Goal: Transaction & Acquisition: Book appointment/travel/reservation

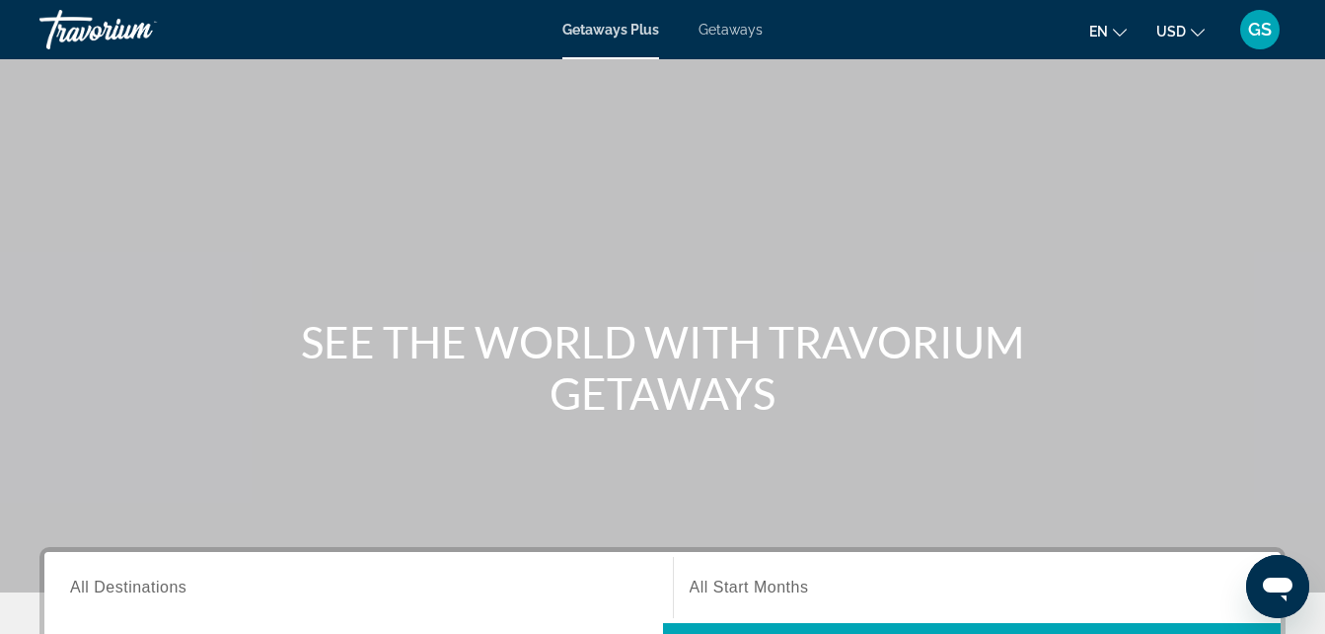
click at [740, 33] on span "Getaways" at bounding box center [731, 30] width 64 height 16
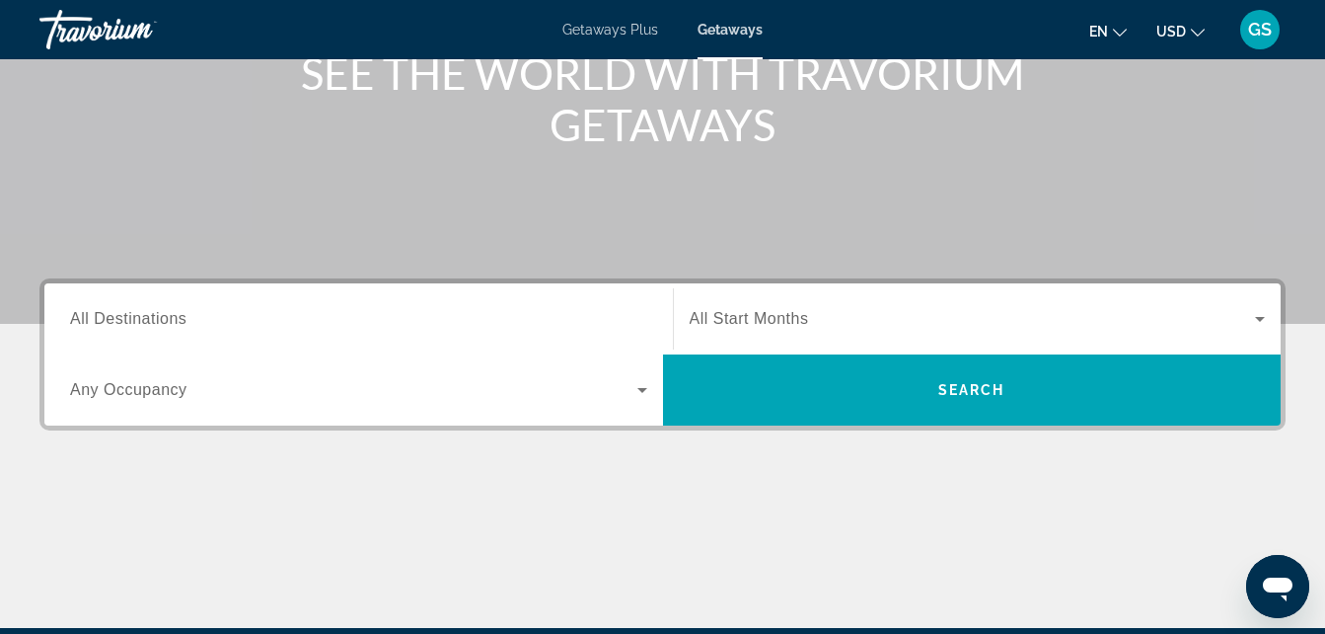
scroll to position [276, 0]
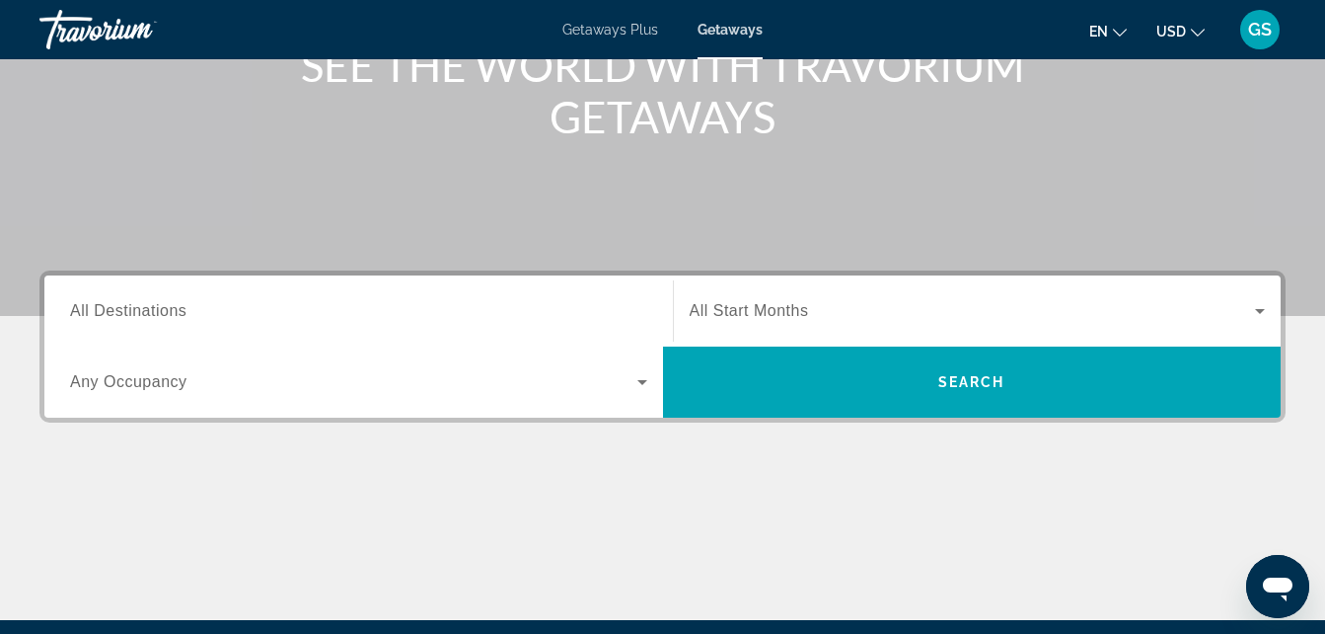
click at [247, 297] on div "Search widget" at bounding box center [358, 311] width 577 height 56
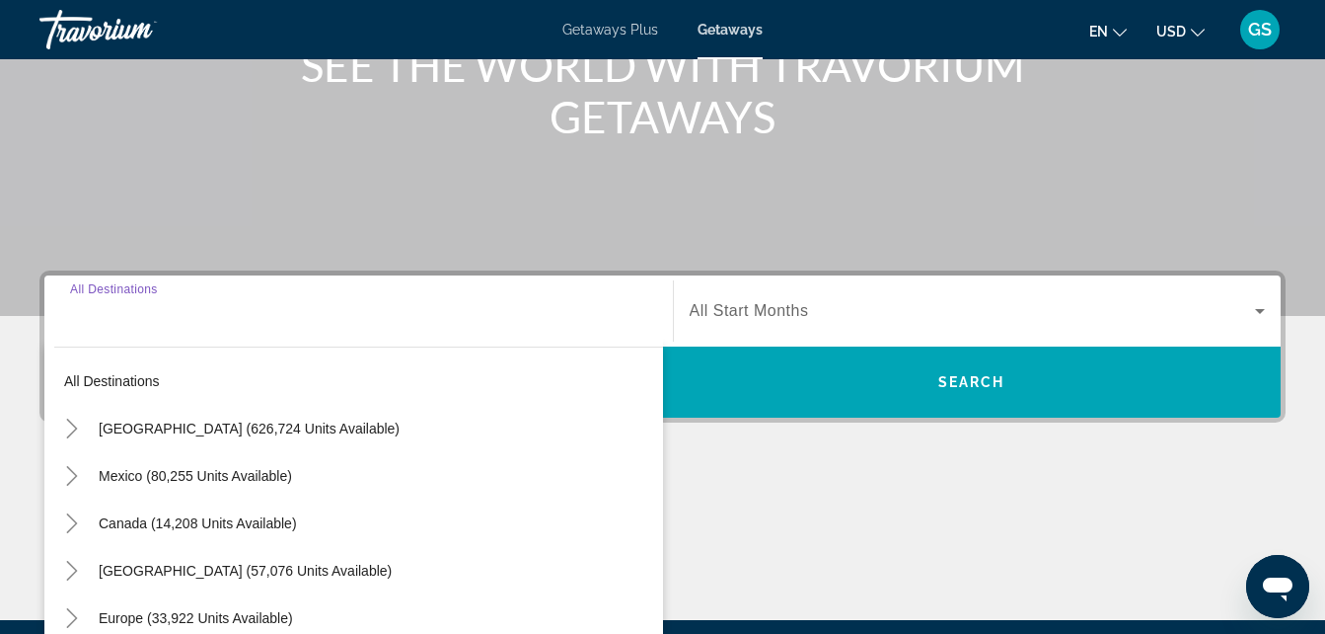
scroll to position [483, 0]
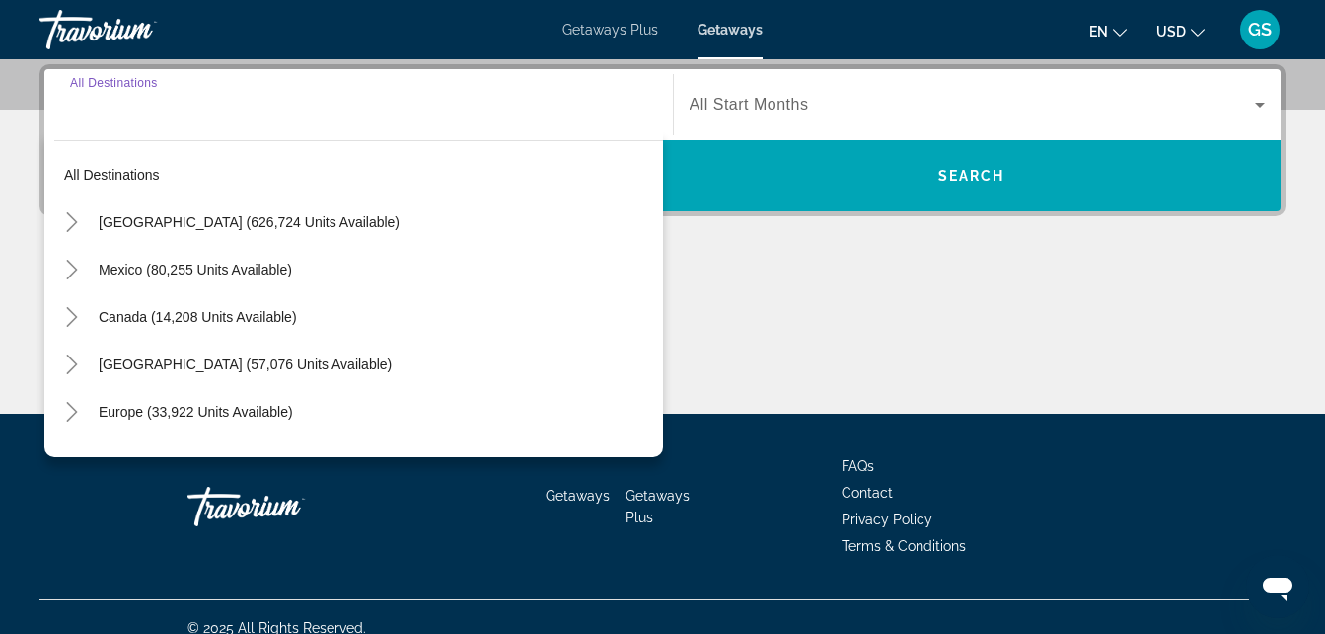
click at [1263, 37] on span "GS" at bounding box center [1260, 30] width 24 height 20
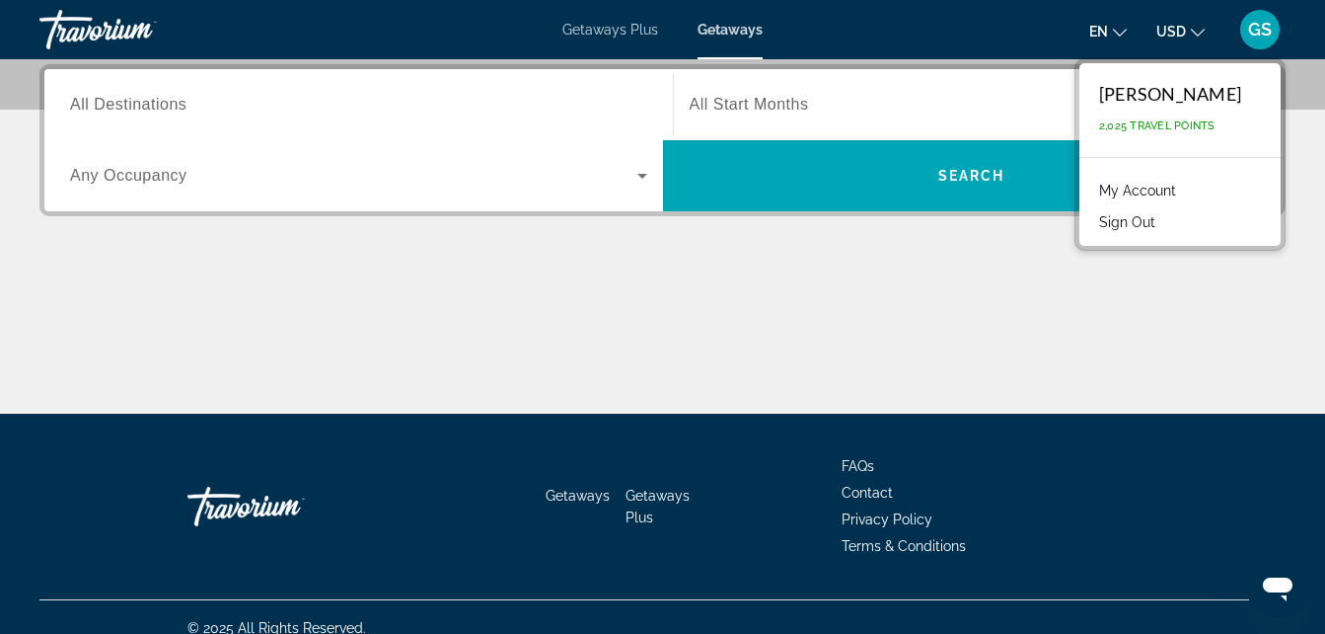
click at [148, 106] on span "All Destinations" at bounding box center [128, 104] width 116 height 17
click at [148, 106] on input "Destination All Destinations" at bounding box center [358, 106] width 577 height 24
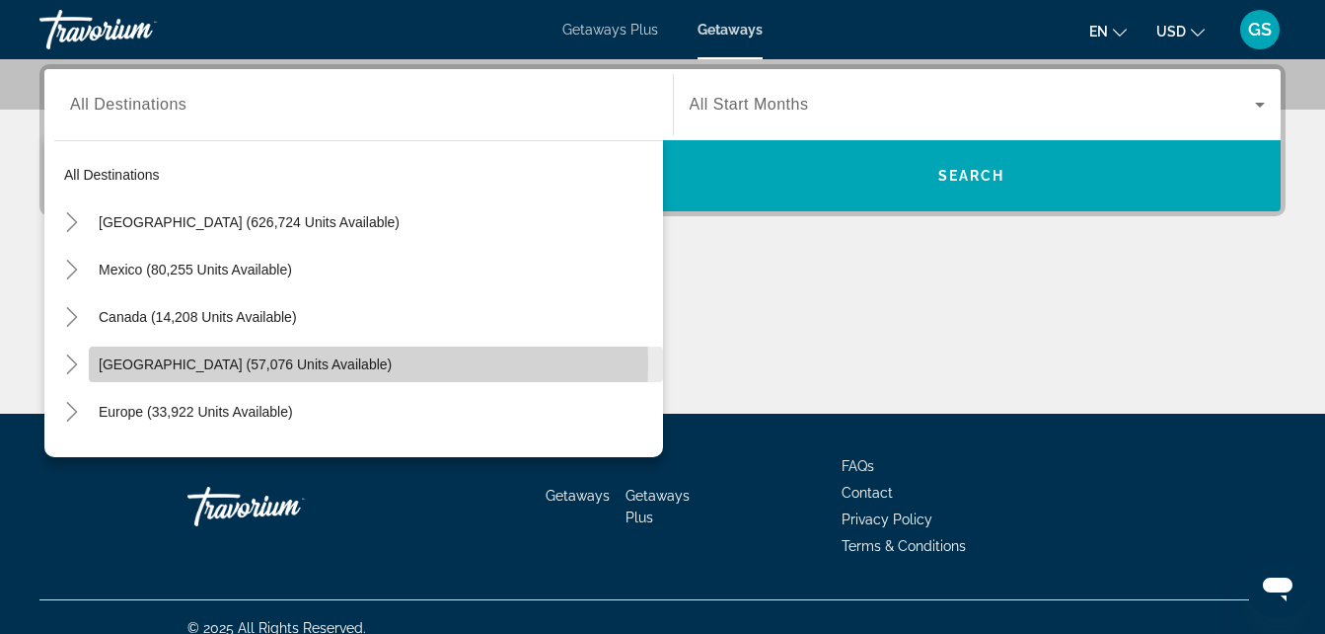
click at [210, 363] on span "Caribbean & Atlantic Islands (57,076 units available)" at bounding box center [245, 364] width 293 height 16
type input "**********"
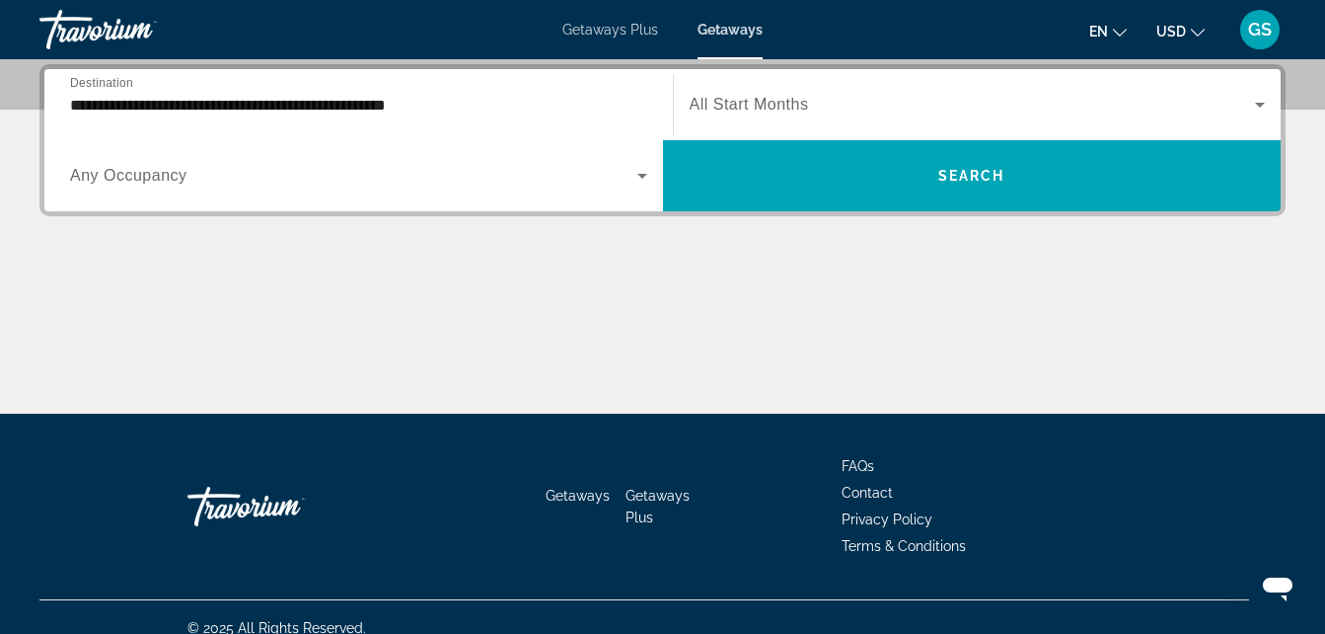
click at [756, 99] on span "All Start Months" at bounding box center [749, 104] width 119 height 17
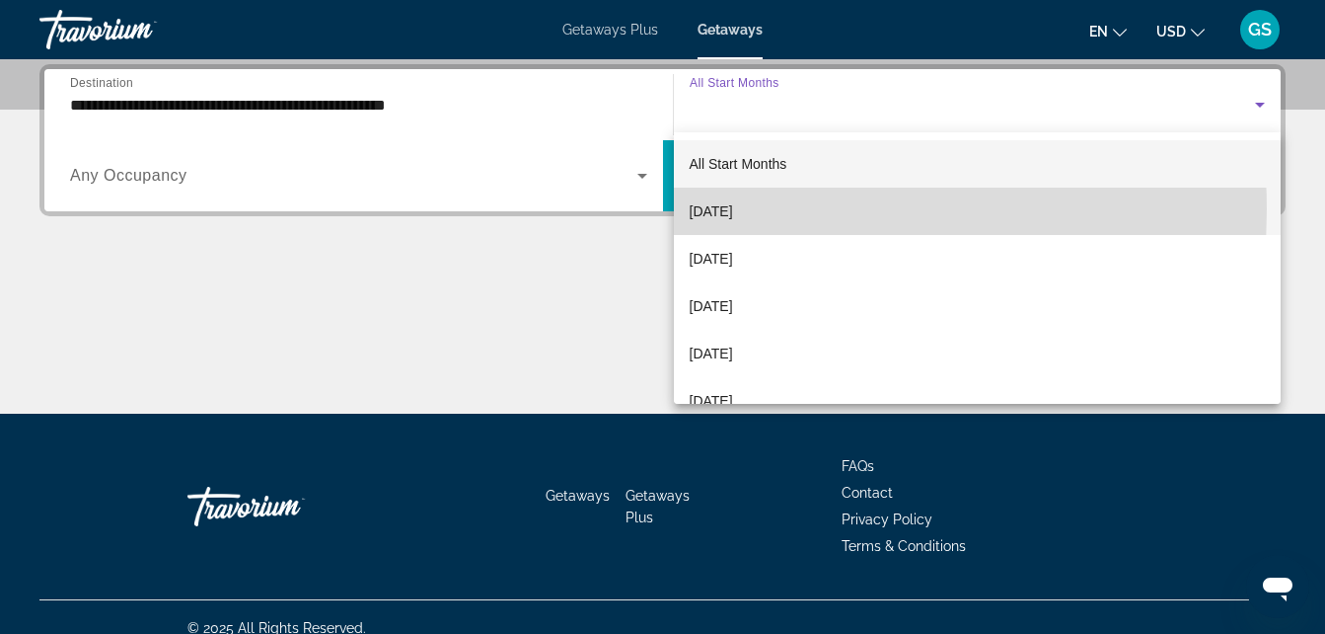
click at [733, 209] on span "September 2025" at bounding box center [711, 211] width 43 height 24
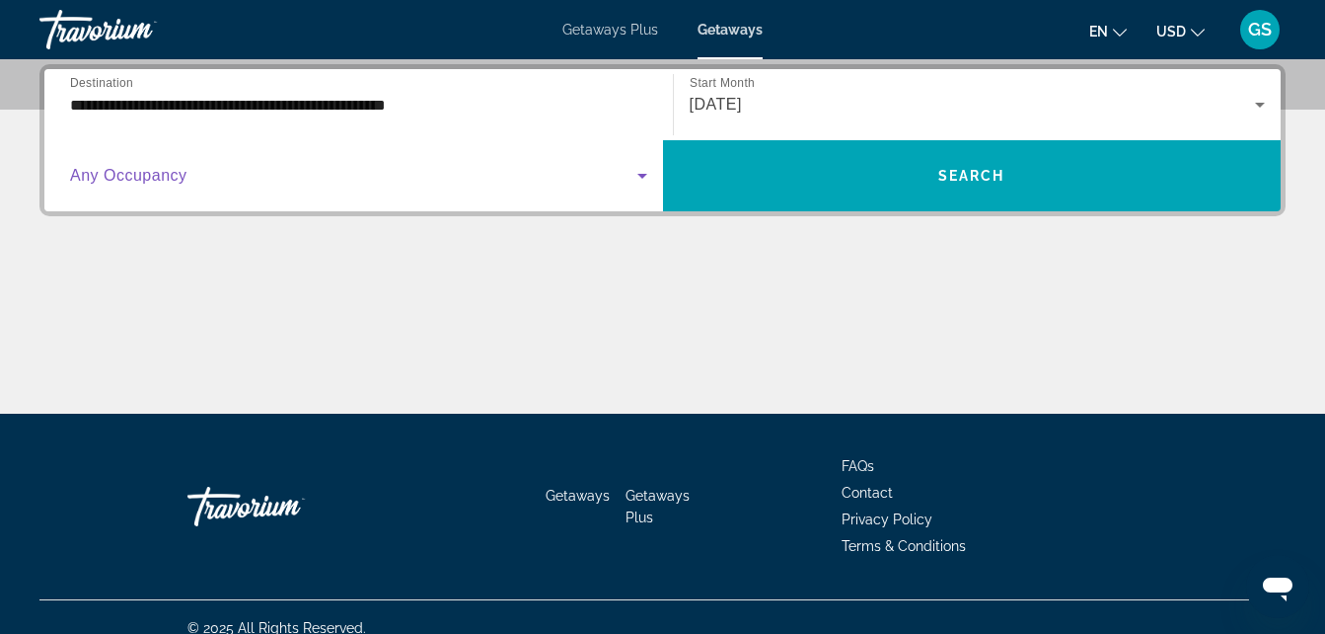
click at [231, 183] on span "Search widget" at bounding box center [353, 176] width 567 height 24
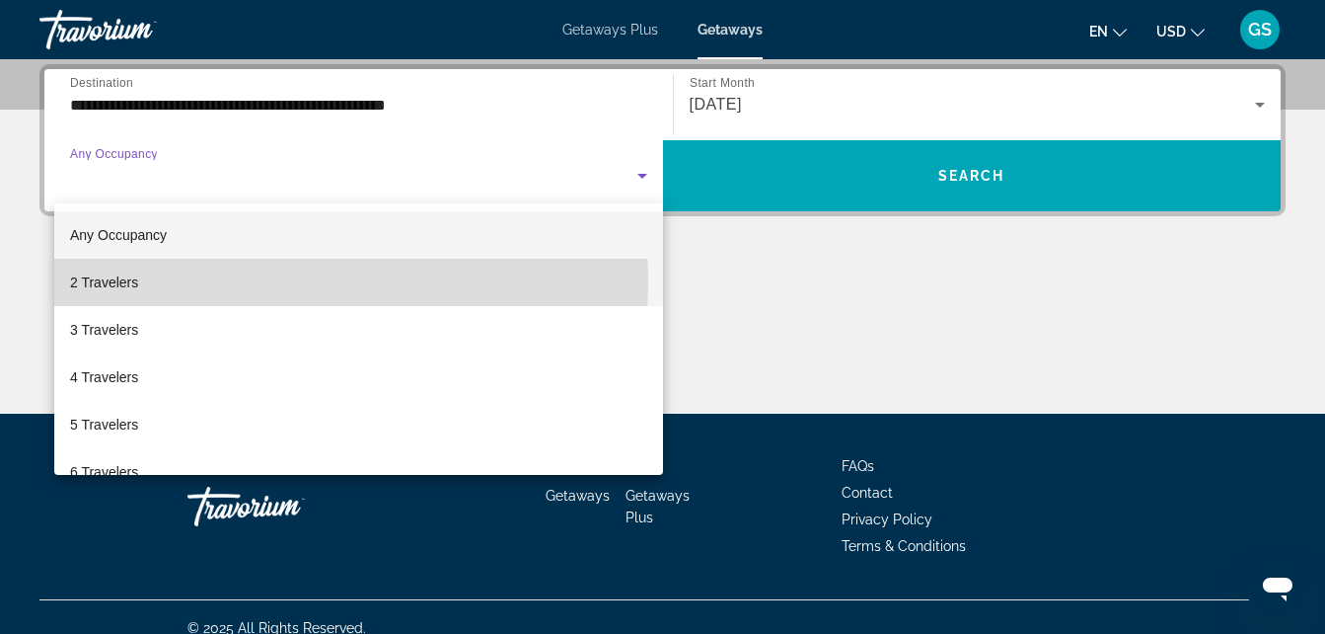
click at [196, 281] on mat-option "2 Travelers" at bounding box center [358, 282] width 609 height 47
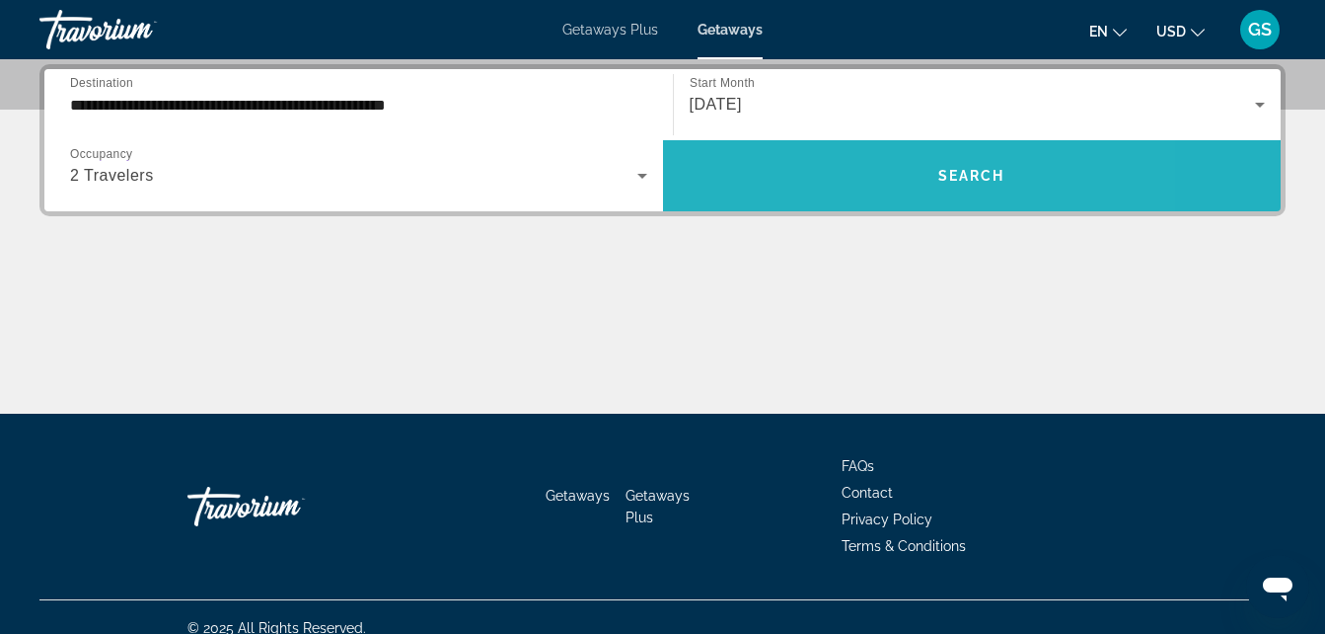
click at [727, 190] on span "Search widget" at bounding box center [972, 175] width 619 height 47
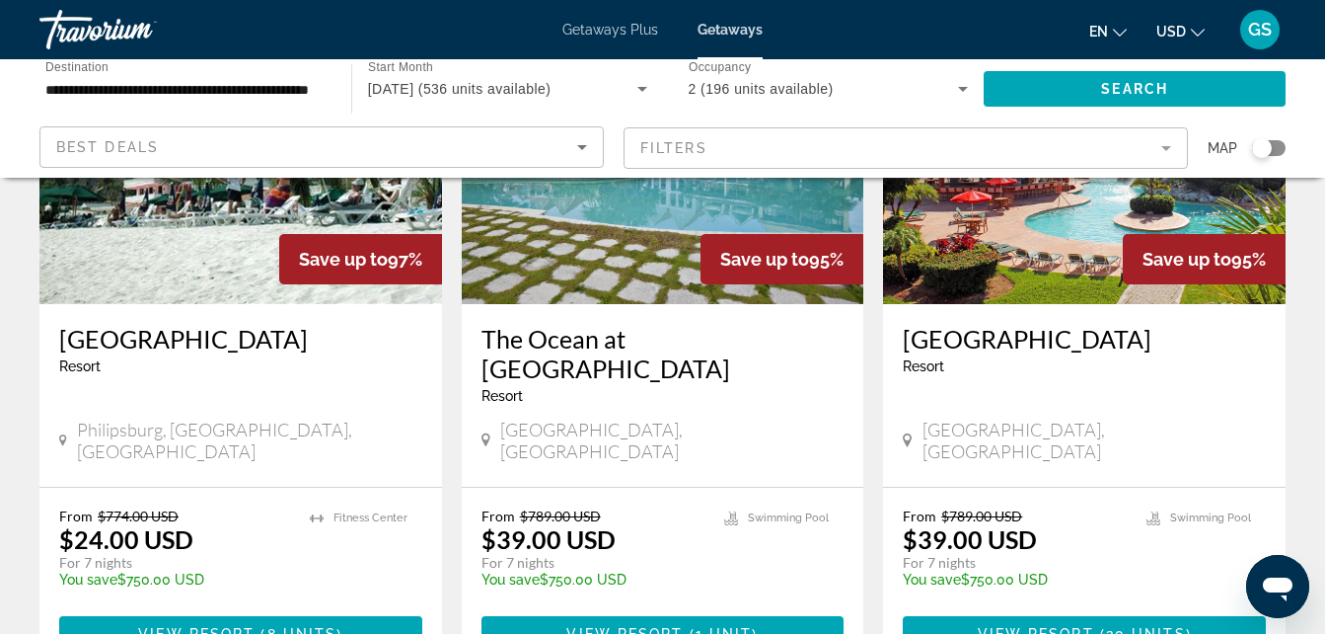
scroll to position [987, 0]
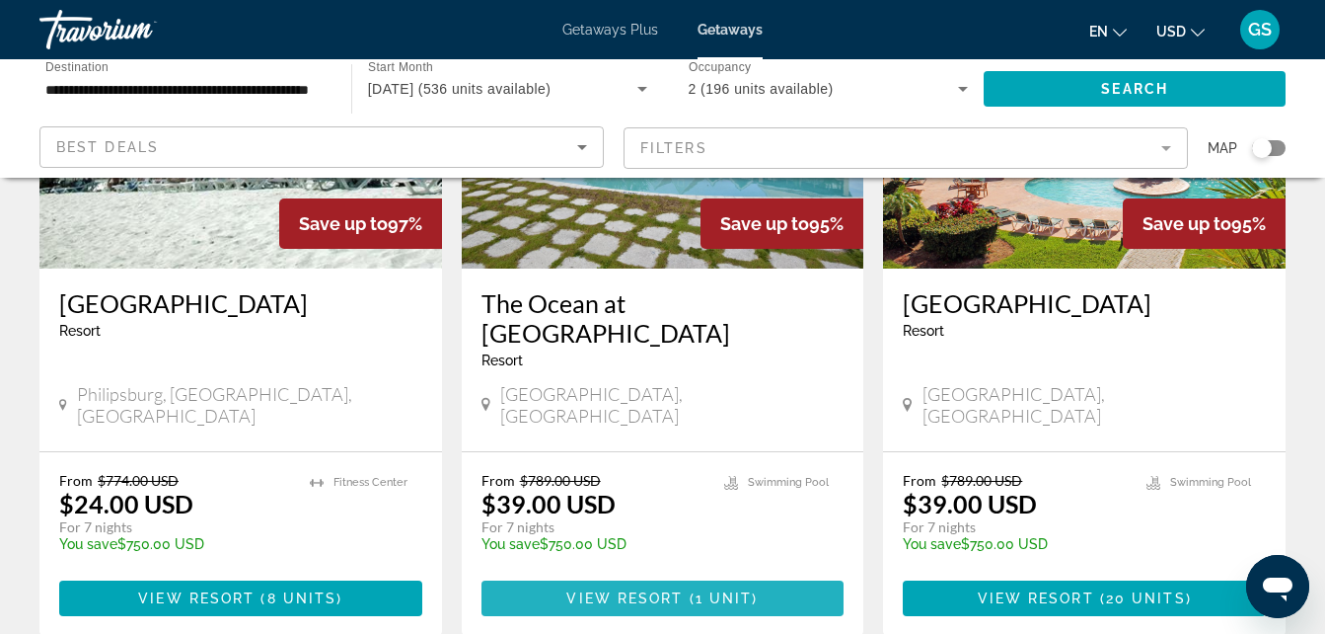
click at [624, 591] on span "Main content" at bounding box center [663, 597] width 363 height 47
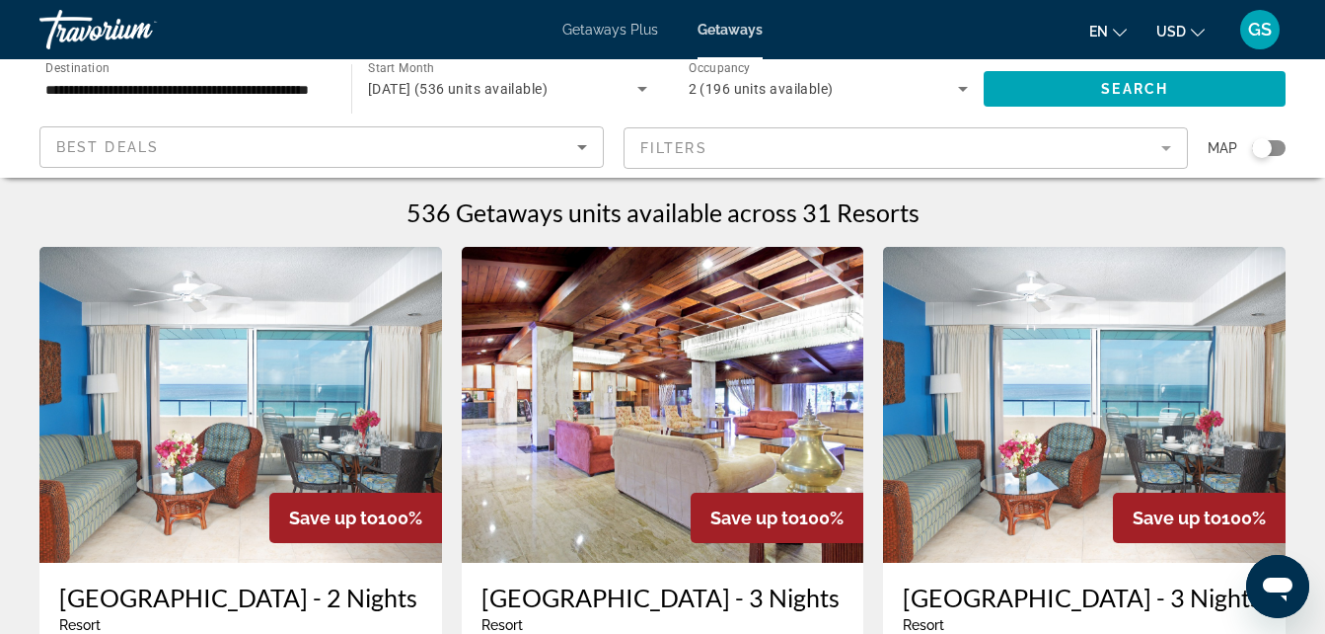
click at [1099, 214] on div "536 Getaways units available across 31 Resorts" at bounding box center [662, 212] width 1246 height 30
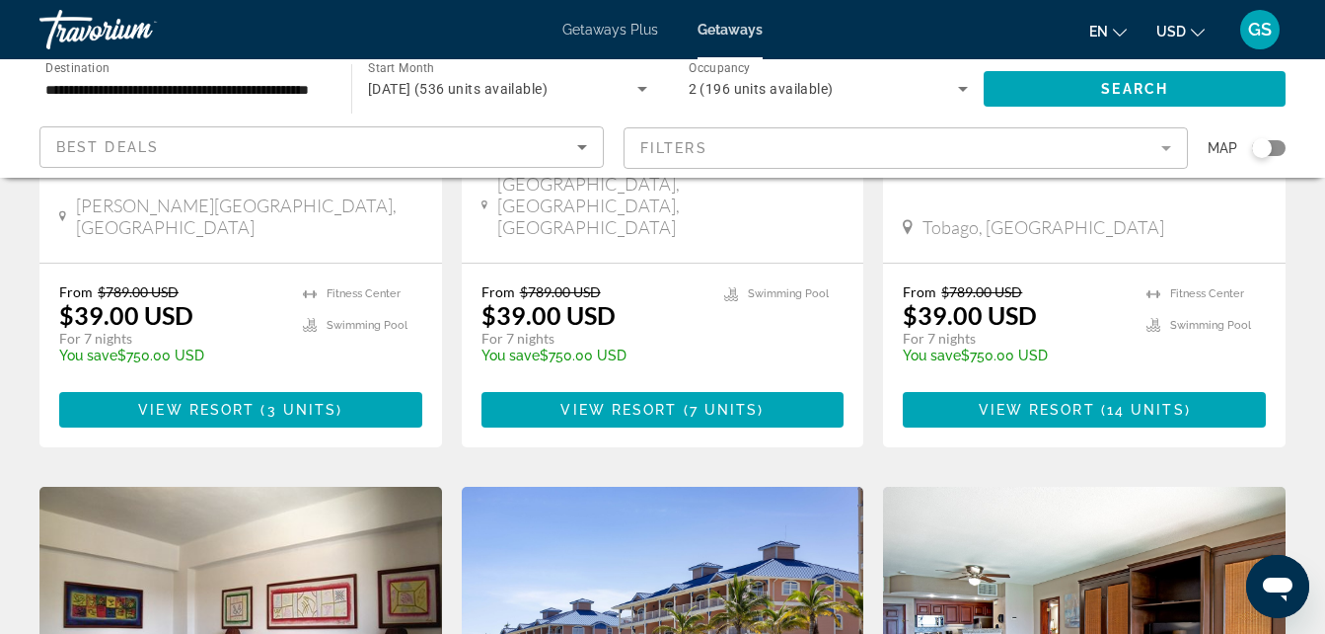
scroll to position [1895, 0]
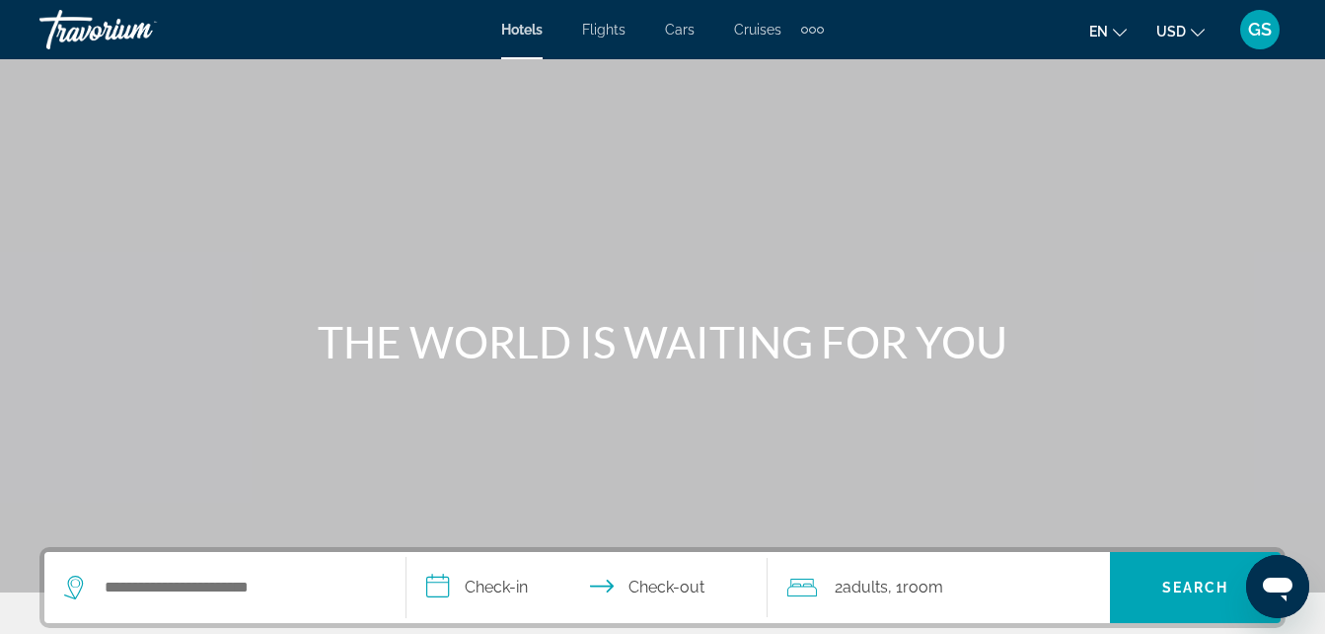
click at [1264, 31] on span "GS" at bounding box center [1260, 30] width 24 height 20
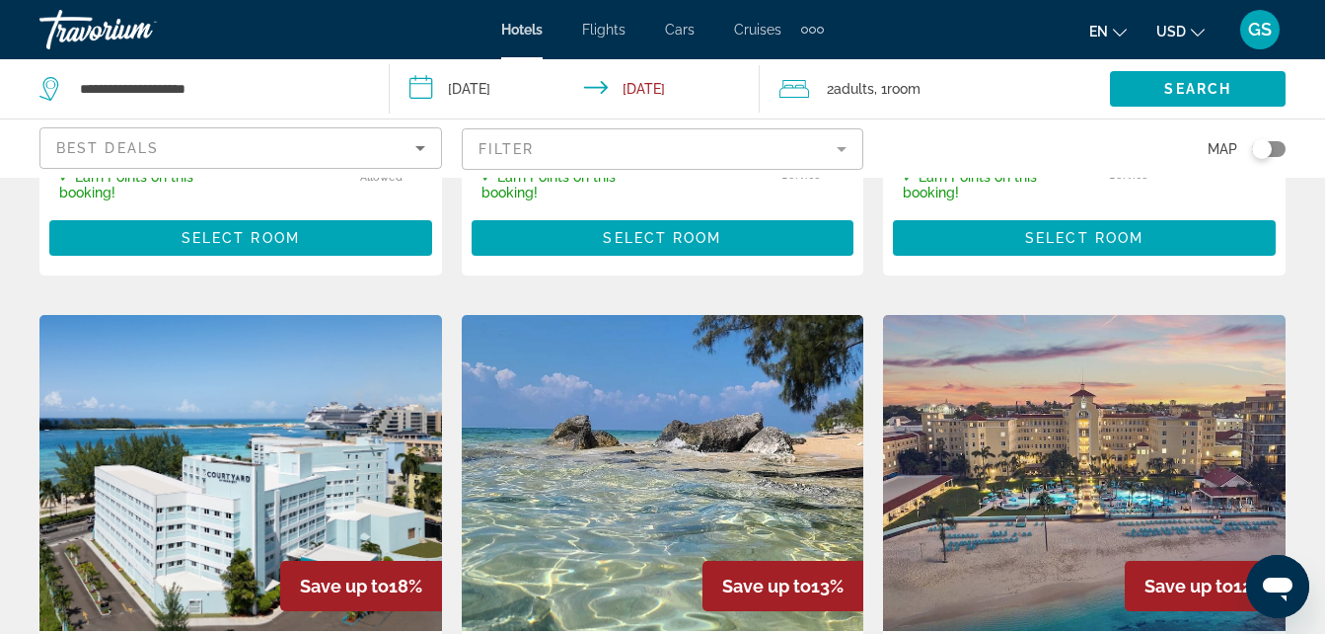
click at [507, 93] on input "**********" at bounding box center [579, 91] width 378 height 65
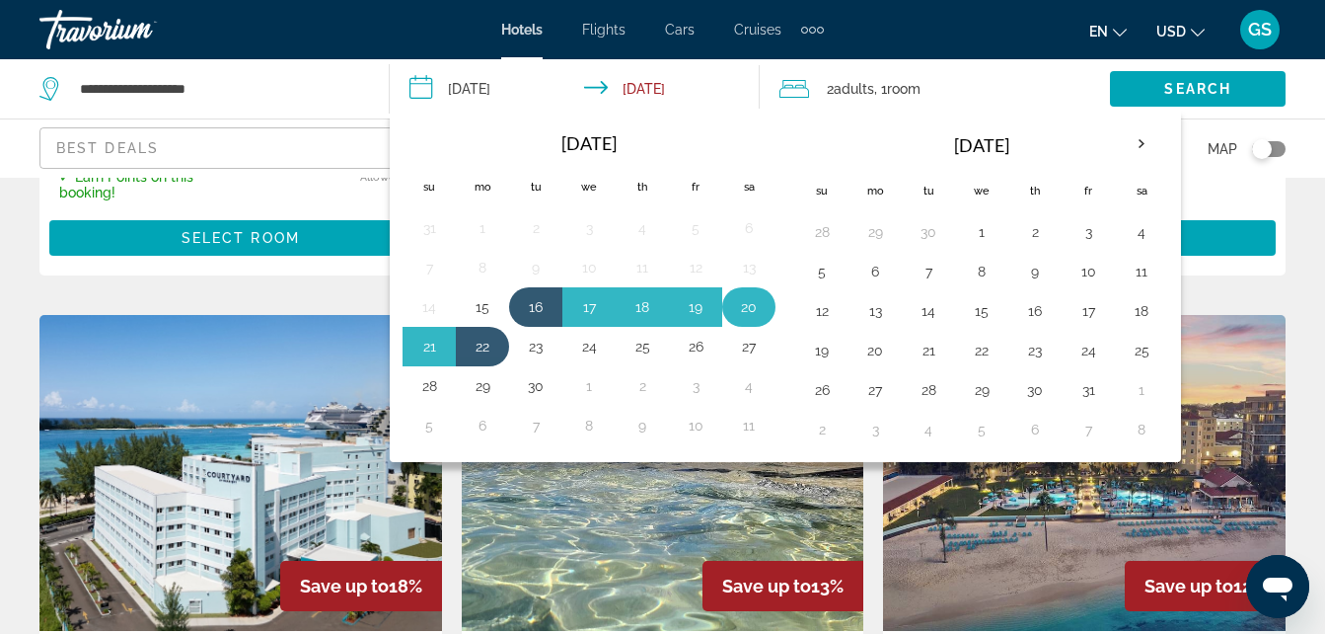
click at [743, 301] on button "20" at bounding box center [749, 307] width 32 height 28
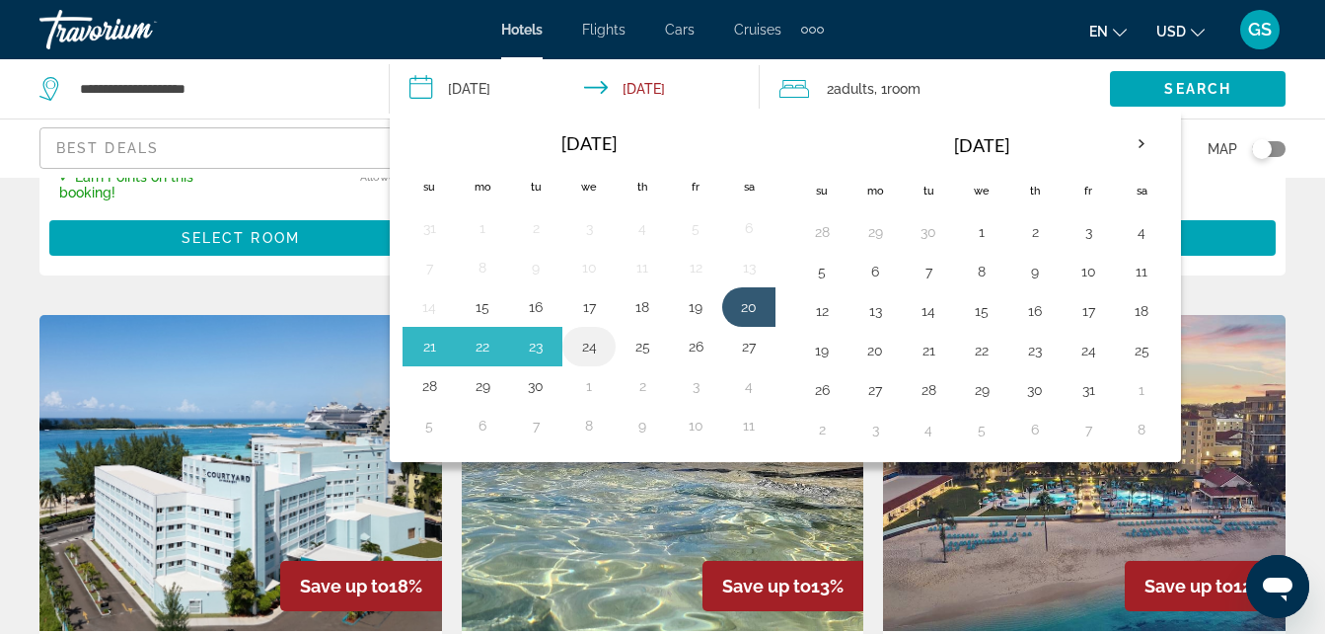
click at [575, 344] on button "24" at bounding box center [589, 347] width 32 height 28
type input "**********"
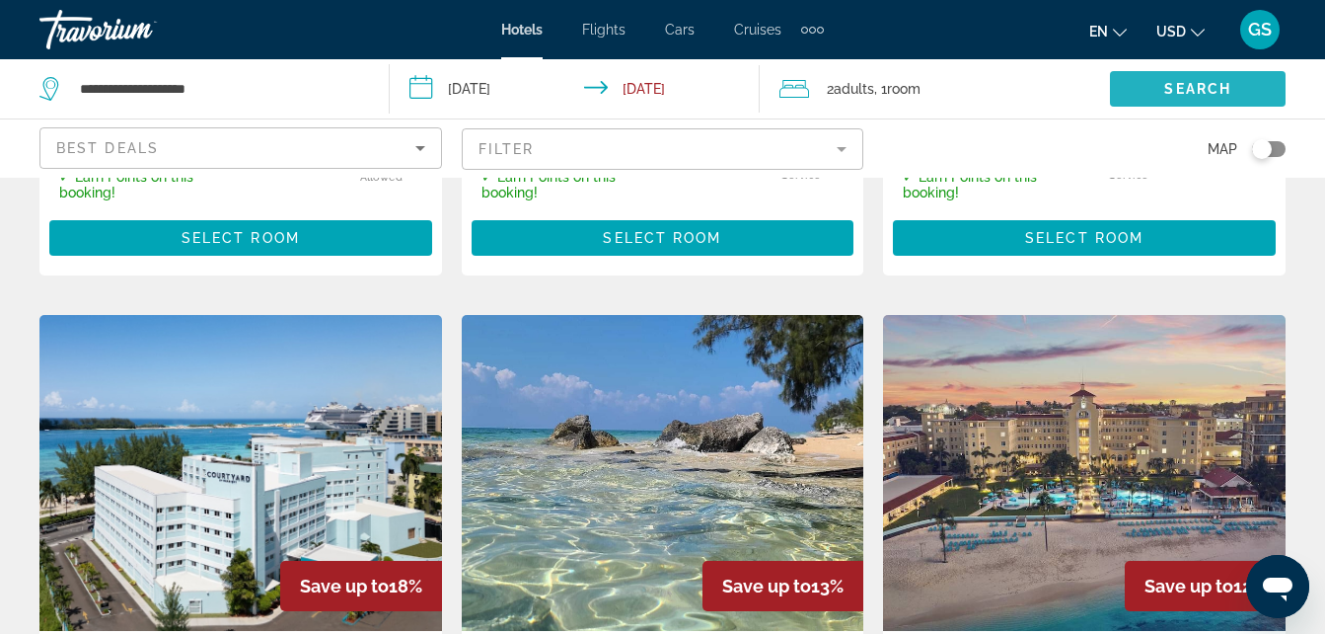
click at [1181, 78] on span "Search widget" at bounding box center [1198, 88] width 176 height 47
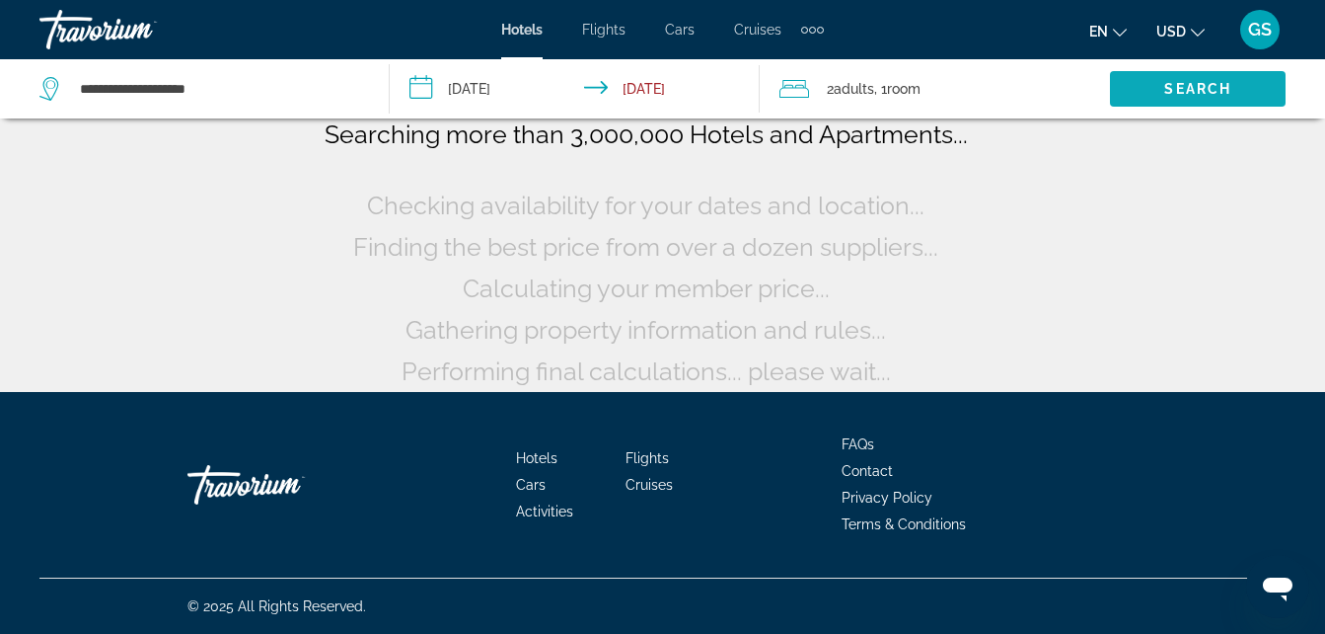
scroll to position [163, 0]
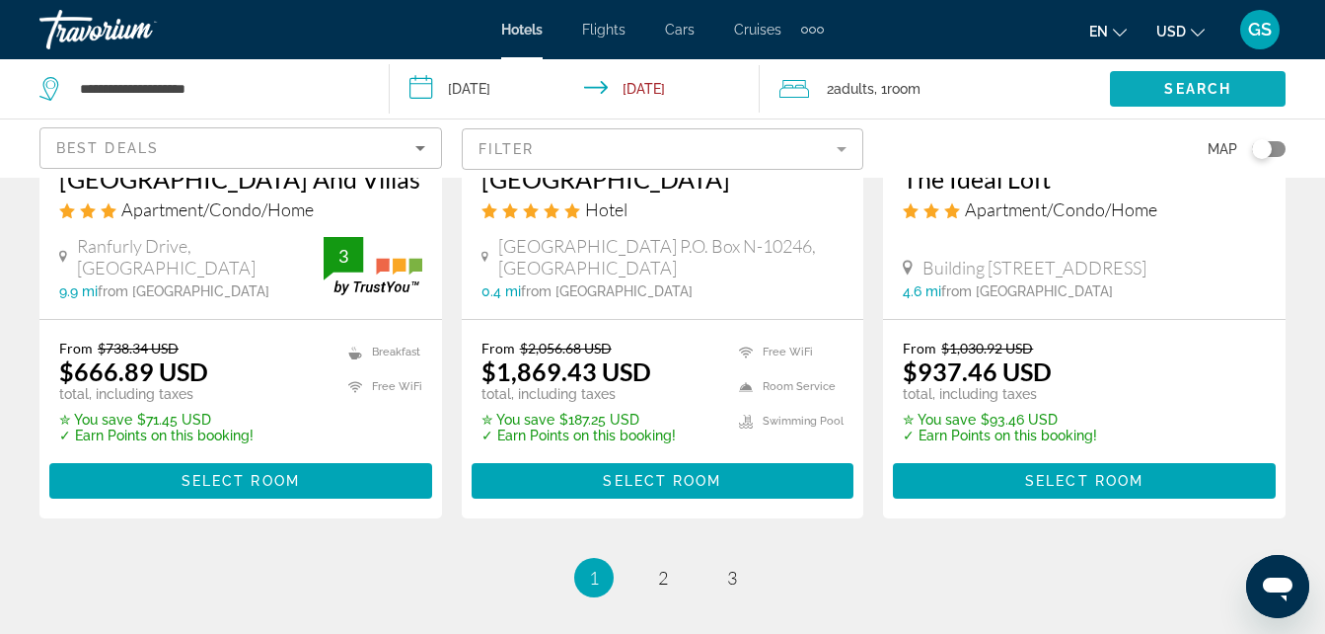
scroll to position [3056, 0]
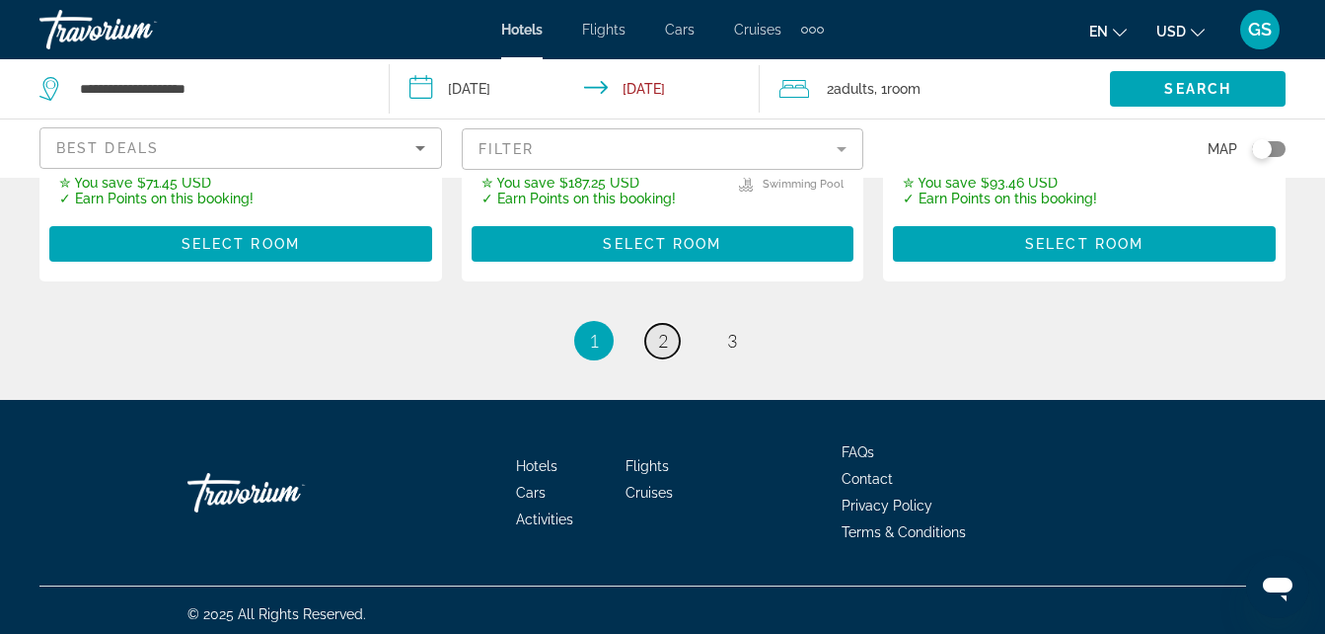
click at [653, 339] on link "page 2" at bounding box center [662, 341] width 35 height 35
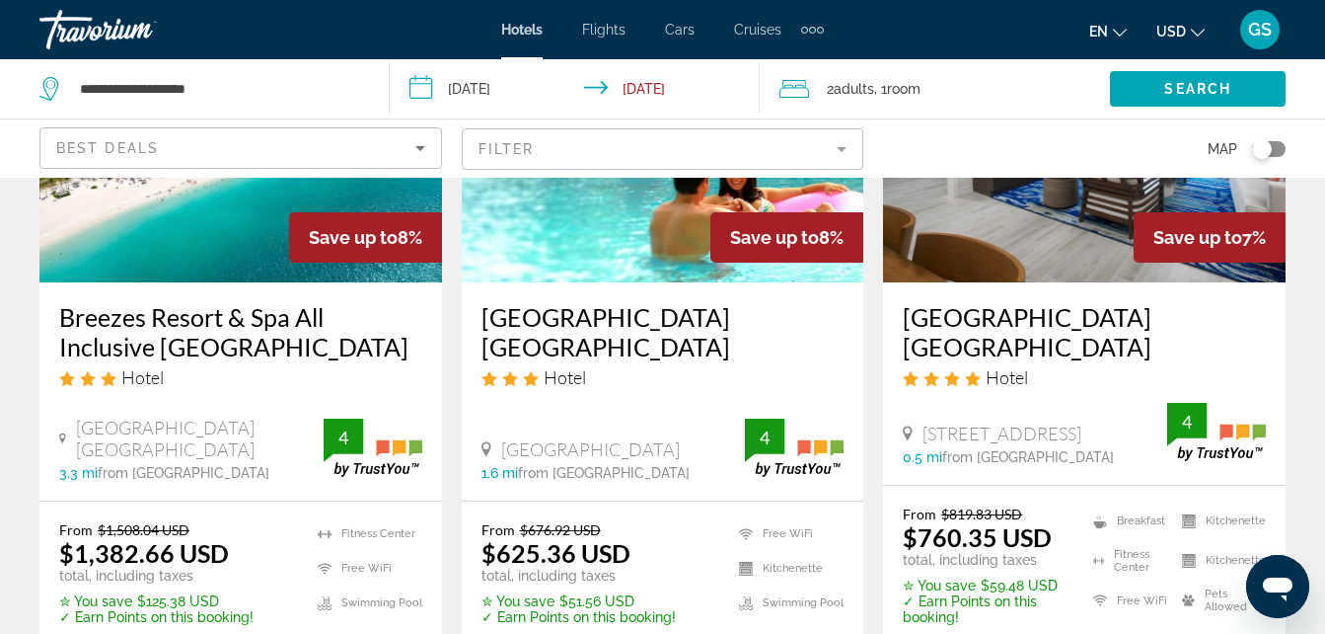
scroll to position [276, 0]
